Goal: Information Seeking & Learning: Learn about a topic

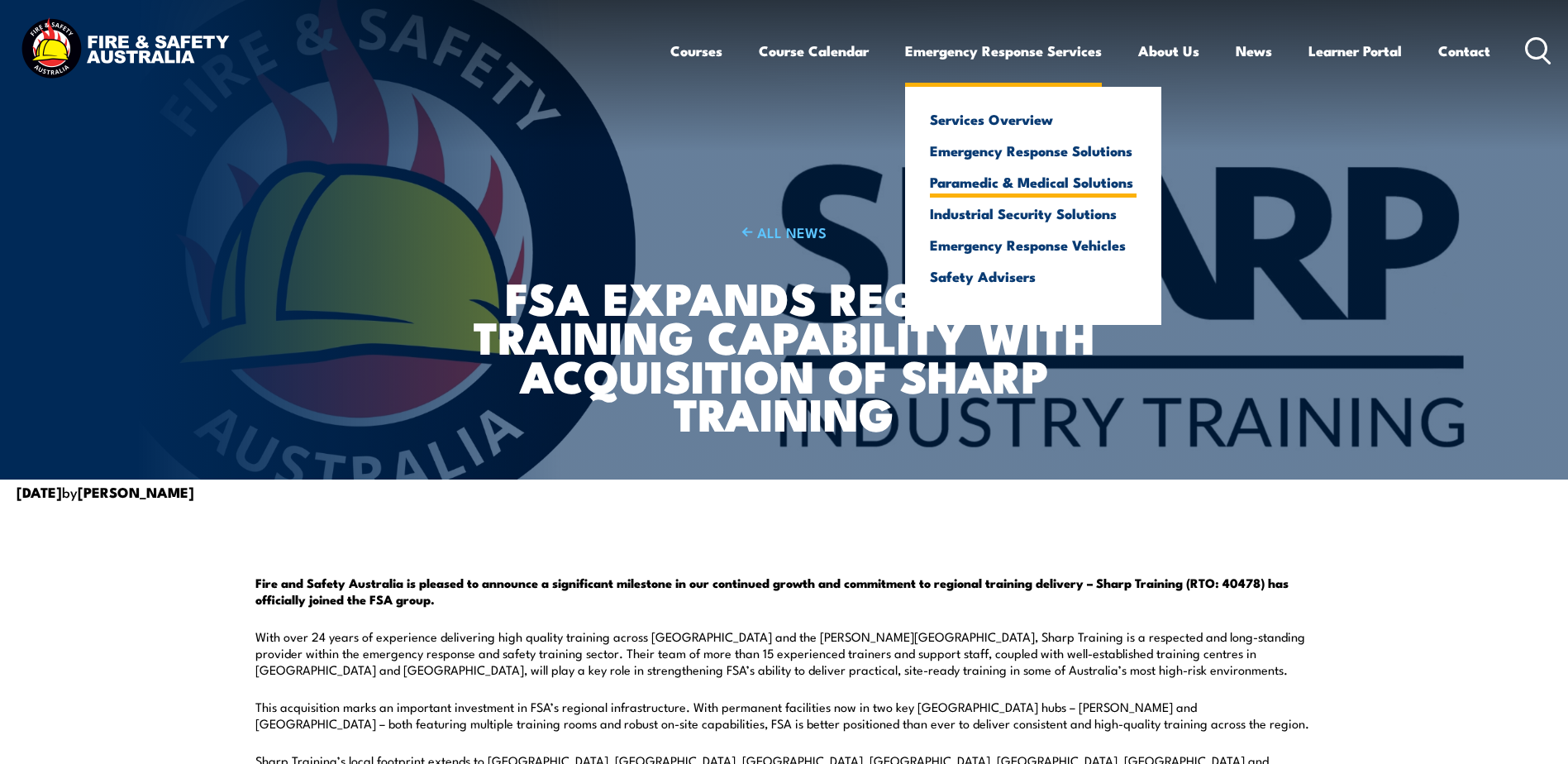
click at [997, 188] on link "Paramedic & Medical Solutions" at bounding box center [1033, 181] width 207 height 15
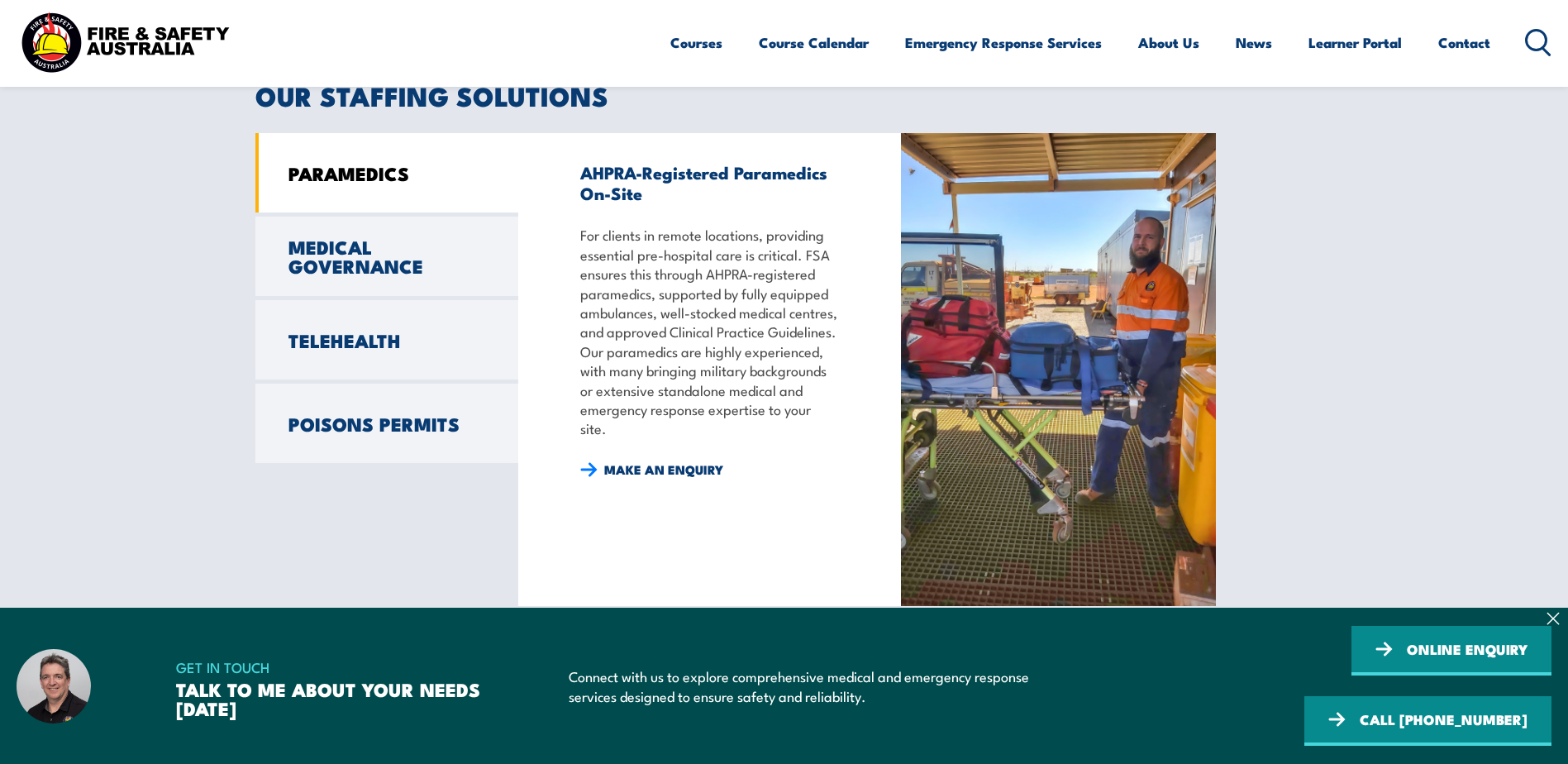
scroll to position [1322, 0]
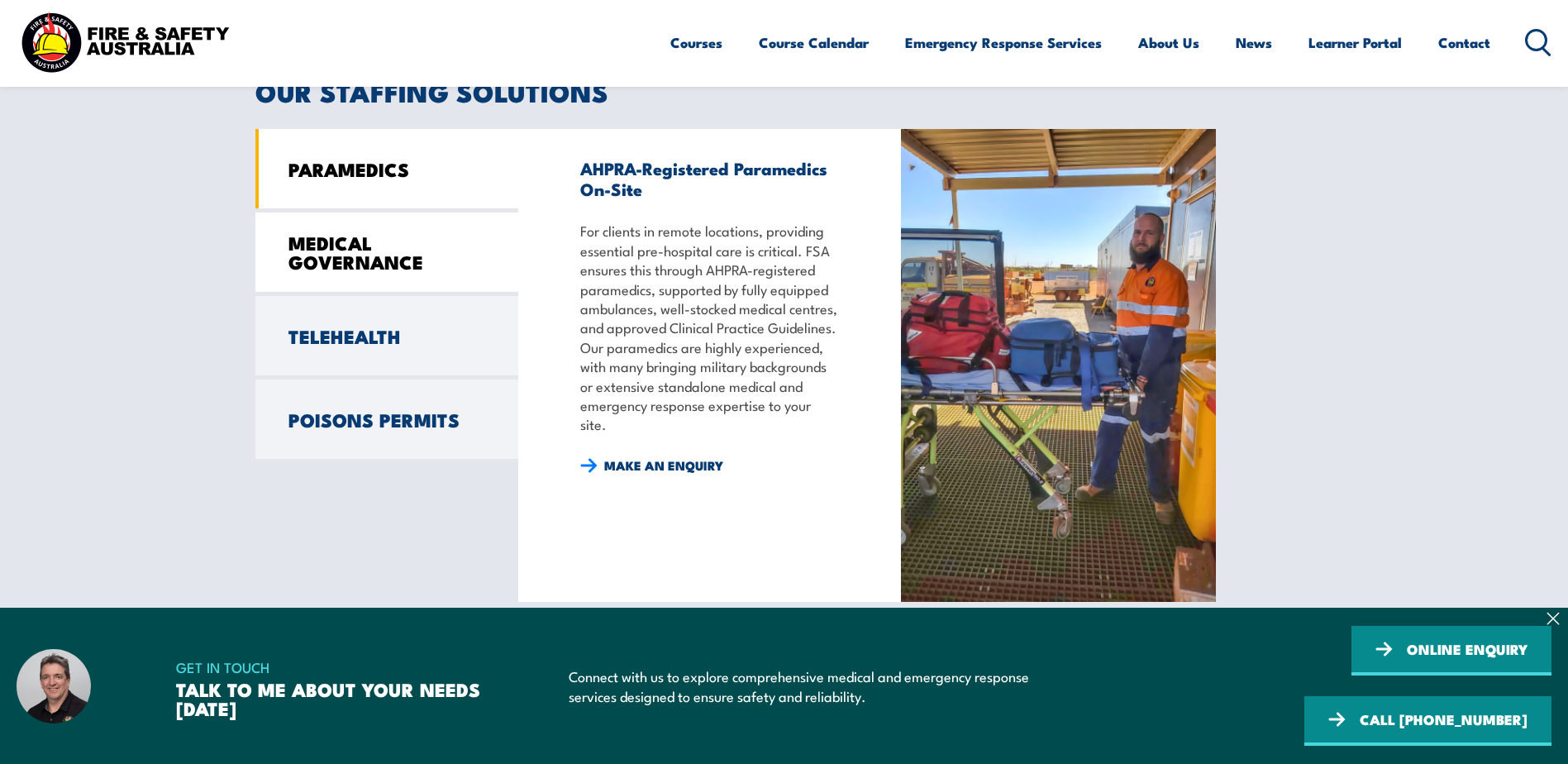
click at [405, 255] on link "MEDICAL GOVERNANCE" at bounding box center [386, 251] width 263 height 79
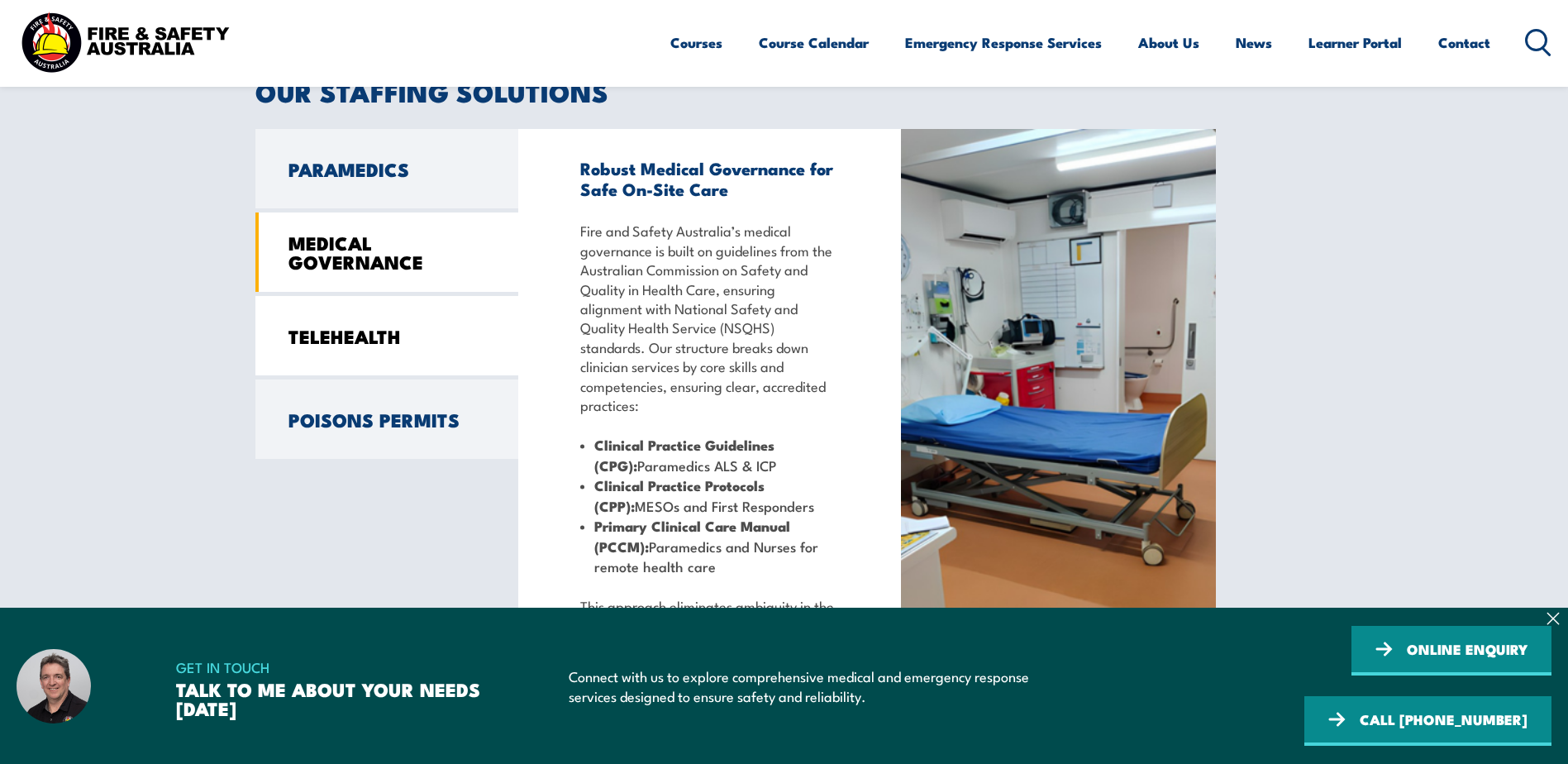
click at [414, 346] on link "TELEHEALTH" at bounding box center [386, 335] width 263 height 79
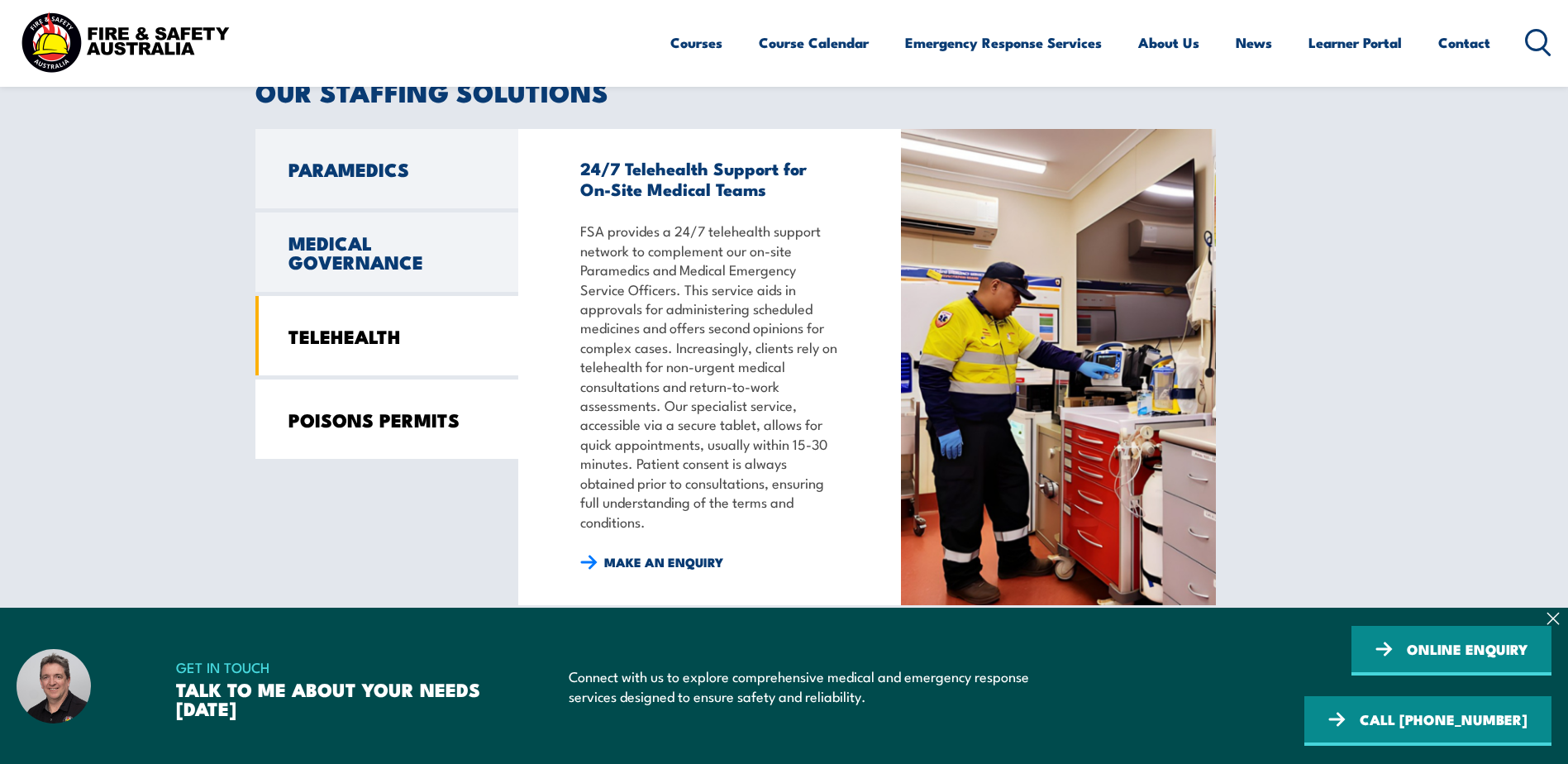
click at [412, 432] on link "POISONS PERMITS" at bounding box center [386, 419] width 263 height 79
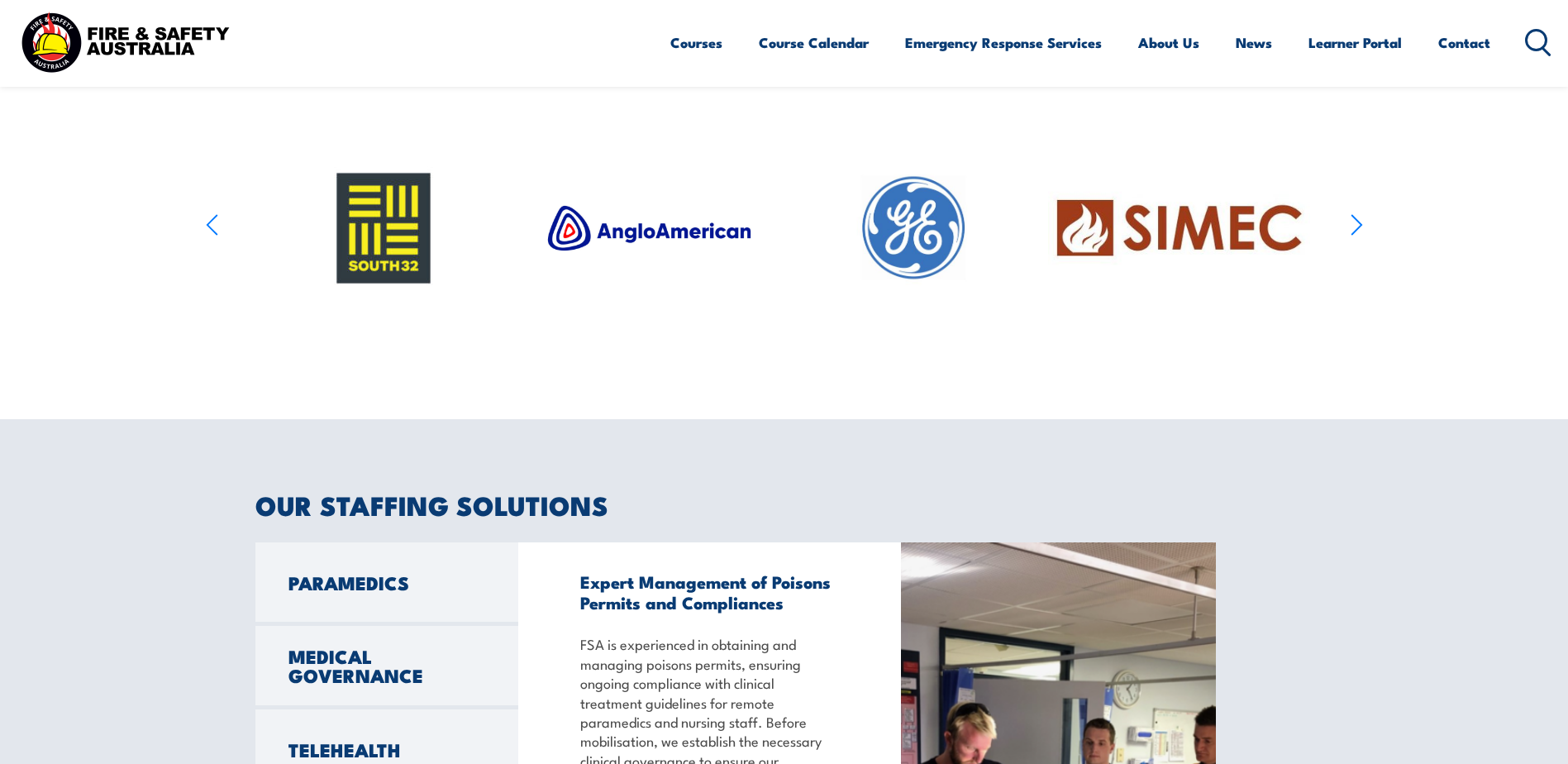
scroll to position [496, 0]
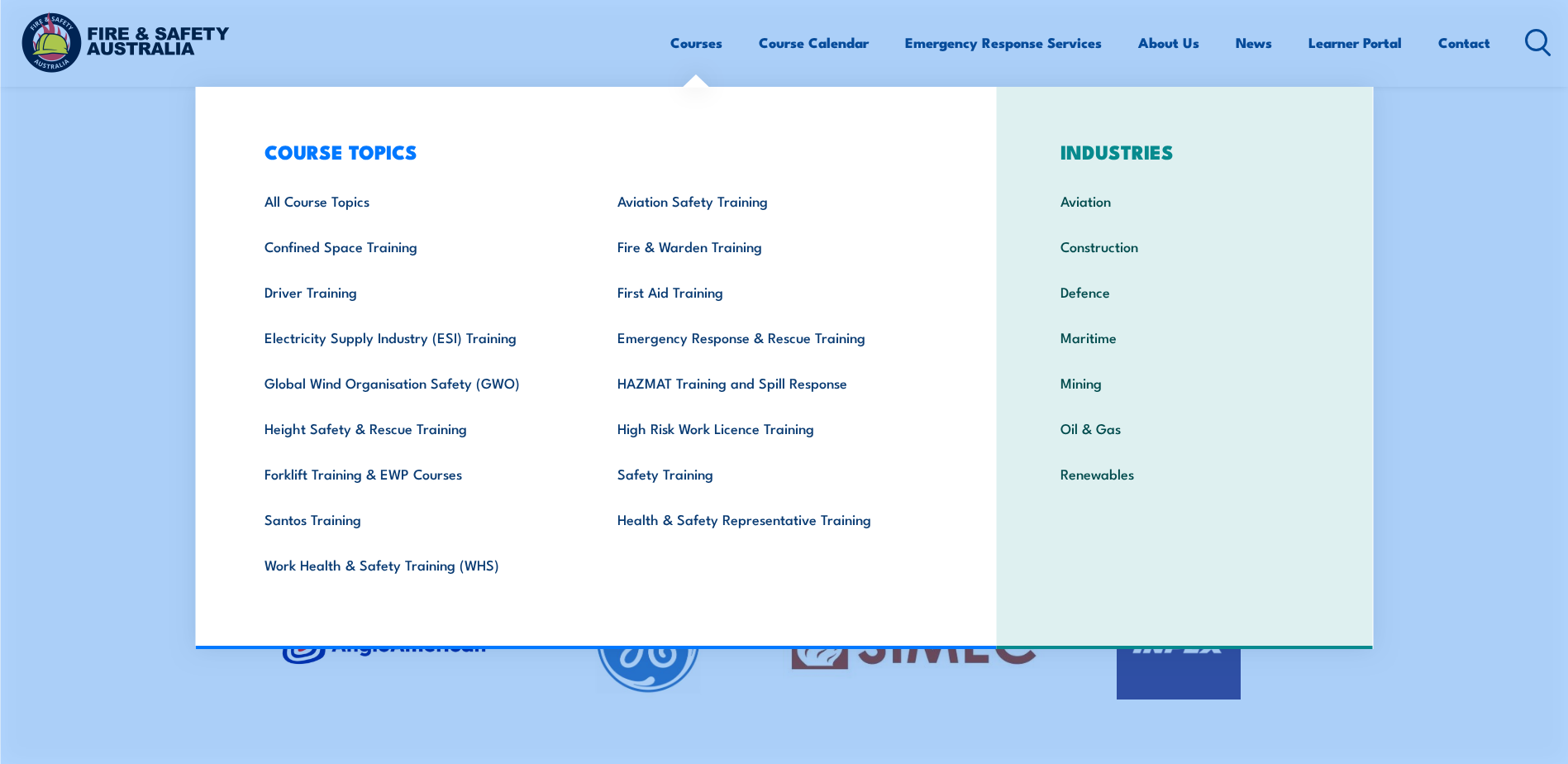
click at [698, 47] on link "Courses" at bounding box center [696, 43] width 52 height 44
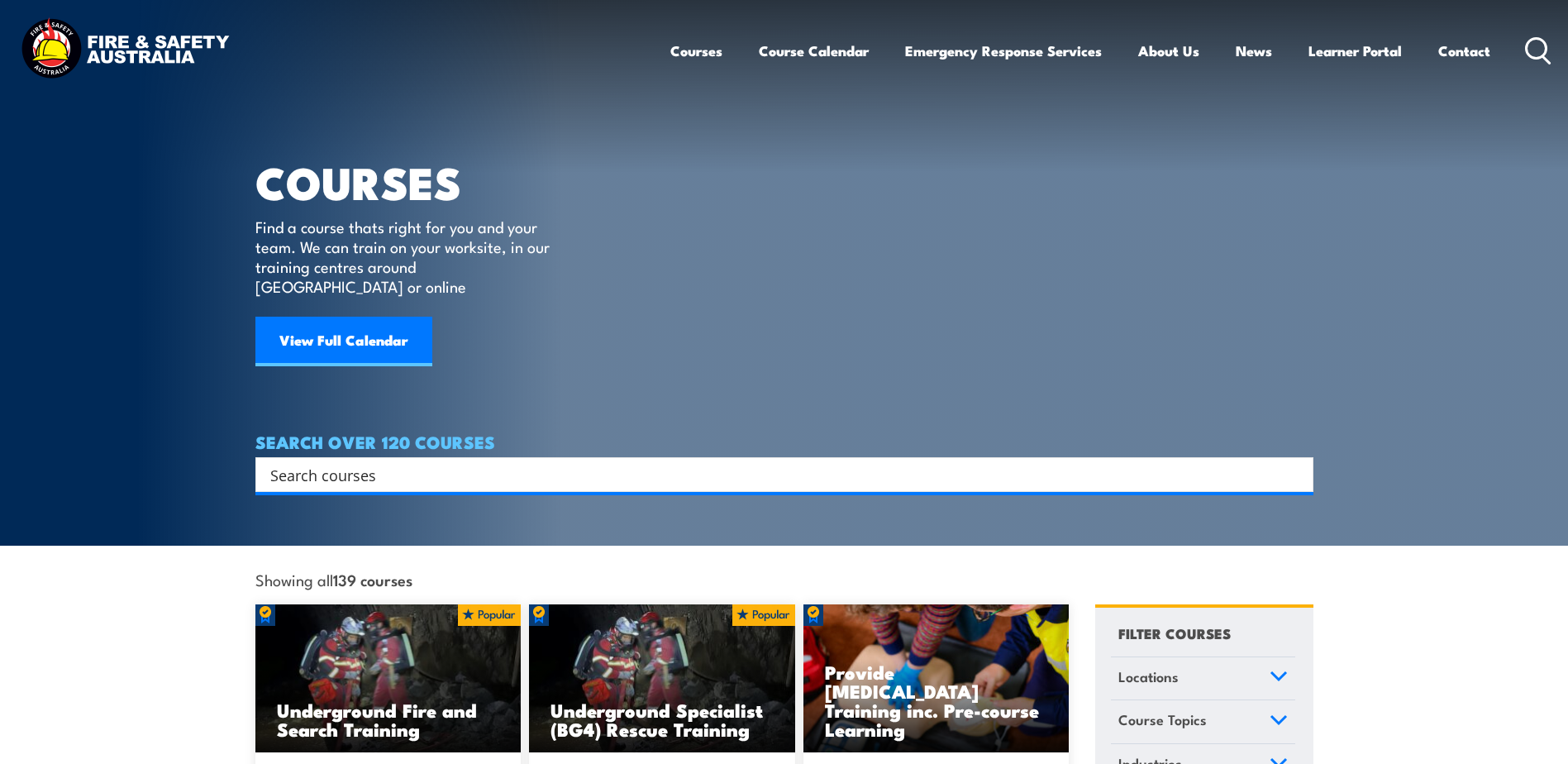
click at [520, 462] on input "Search input" at bounding box center [773, 474] width 1006 height 25
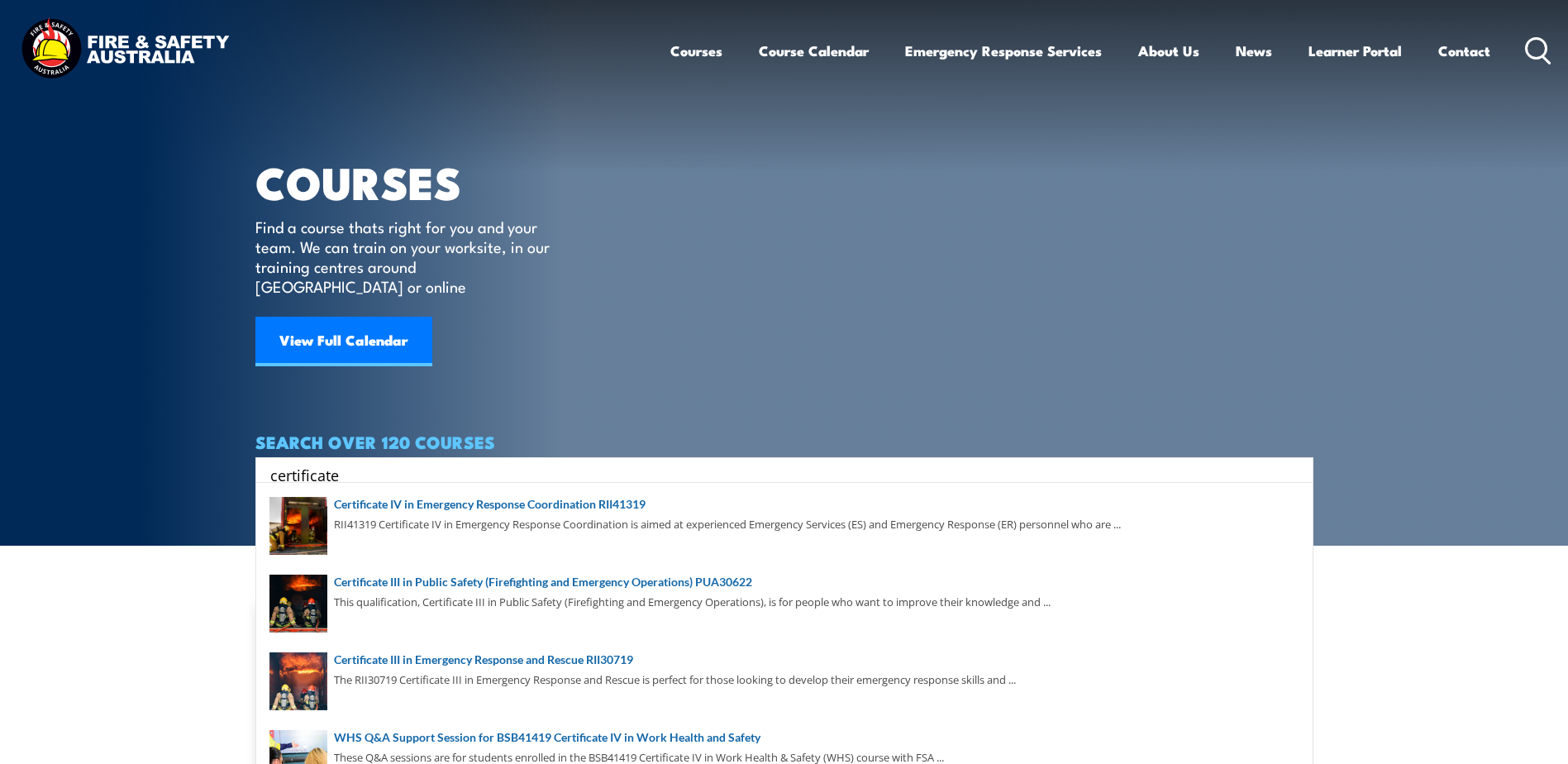
type input "certificate"
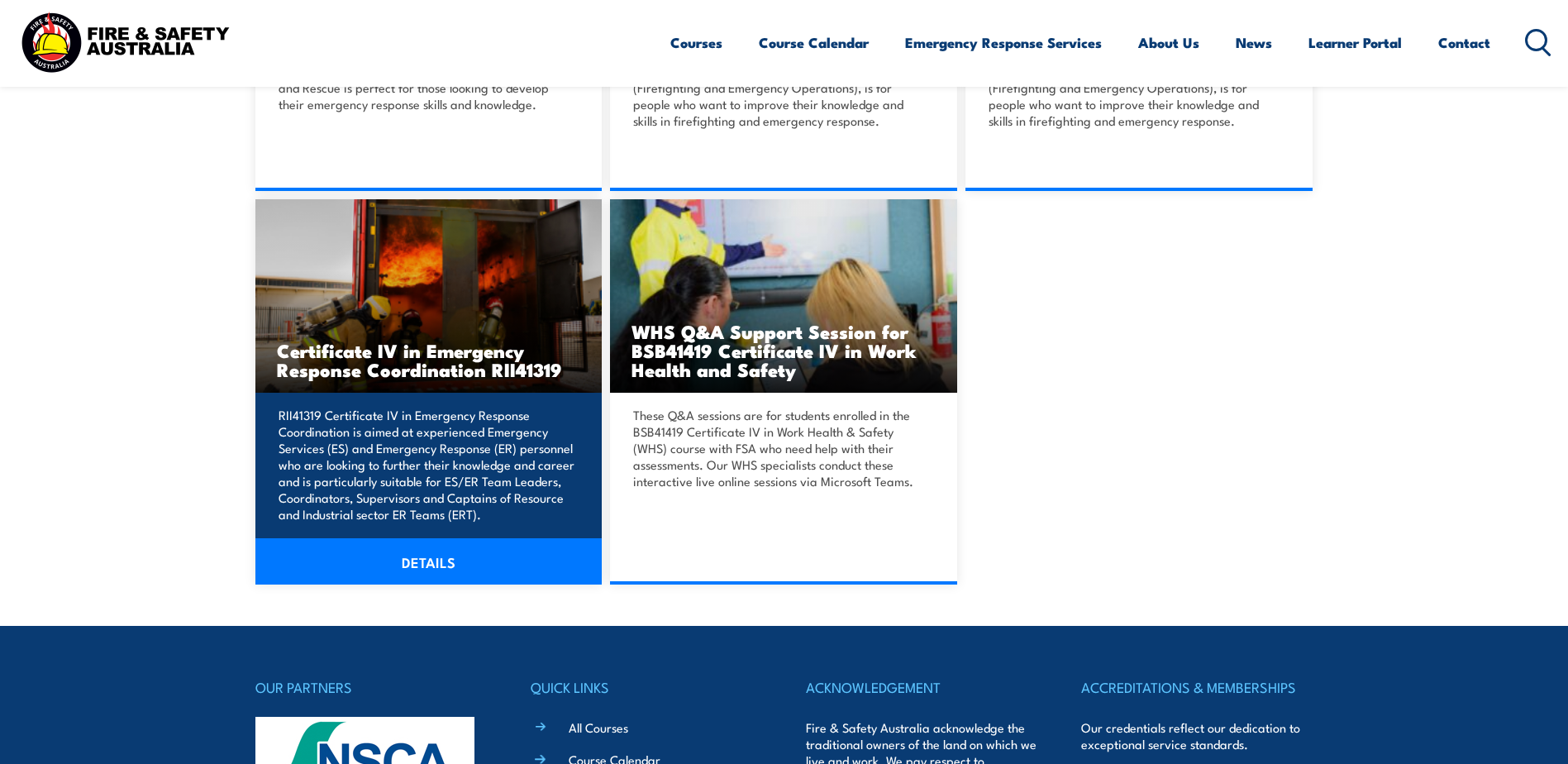
scroll to position [909, 0]
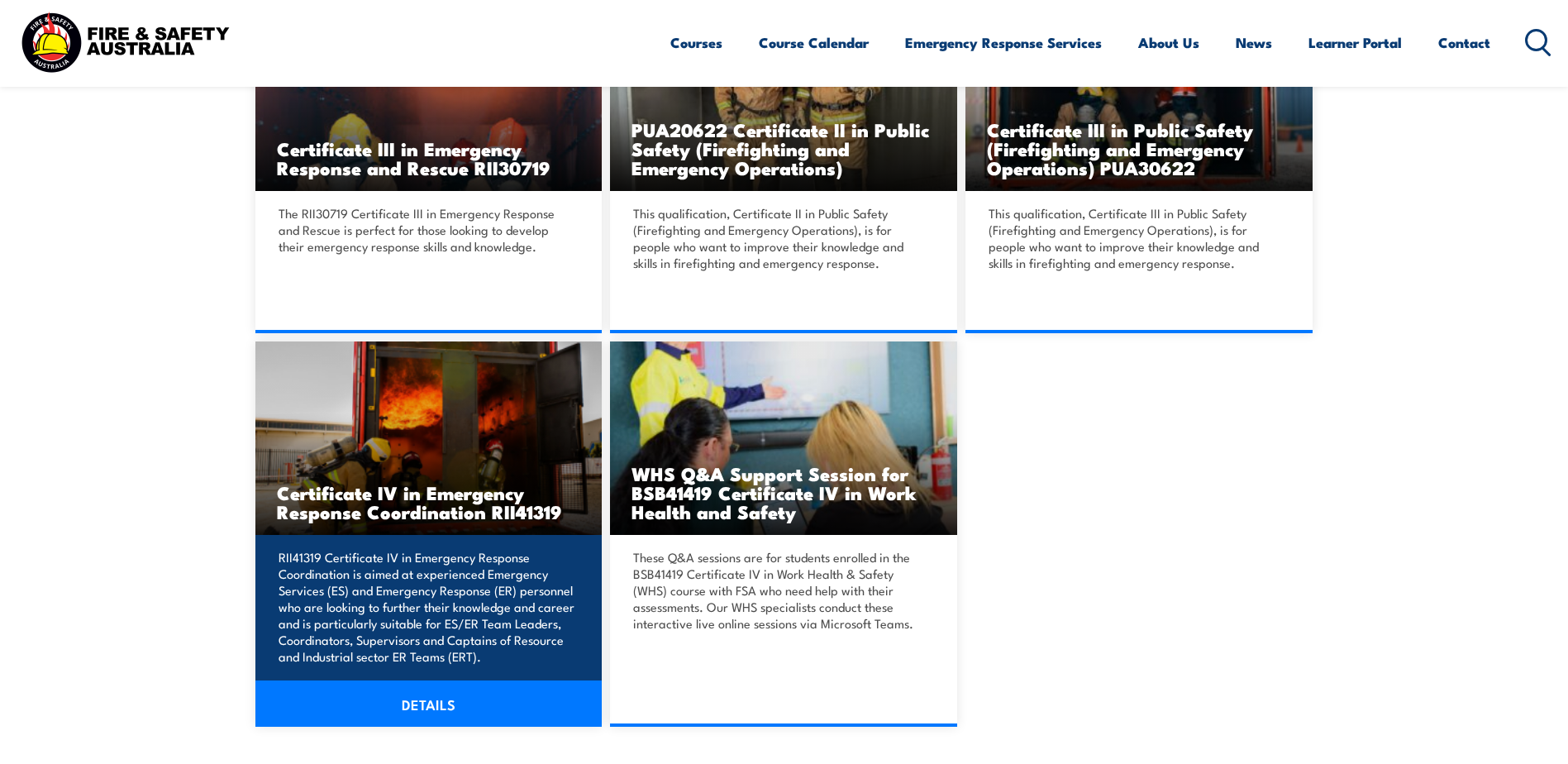
click at [434, 504] on h3 "Certificate IV in Emergency Response Coordination RII41319" at bounding box center [429, 502] width 304 height 38
